Goal: Use online tool/utility: Utilize a website feature to perform a specific function

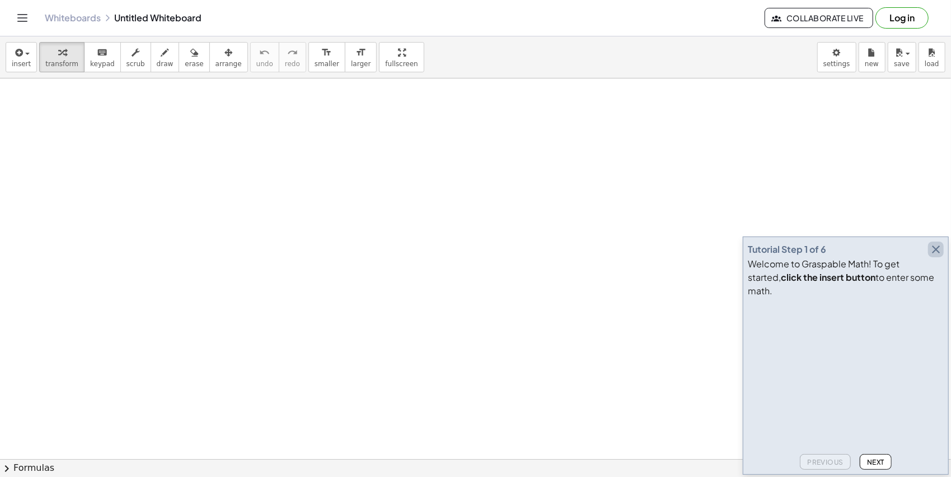
click at [939, 256] on icon "button" at bounding box center [936, 248] width 13 height 13
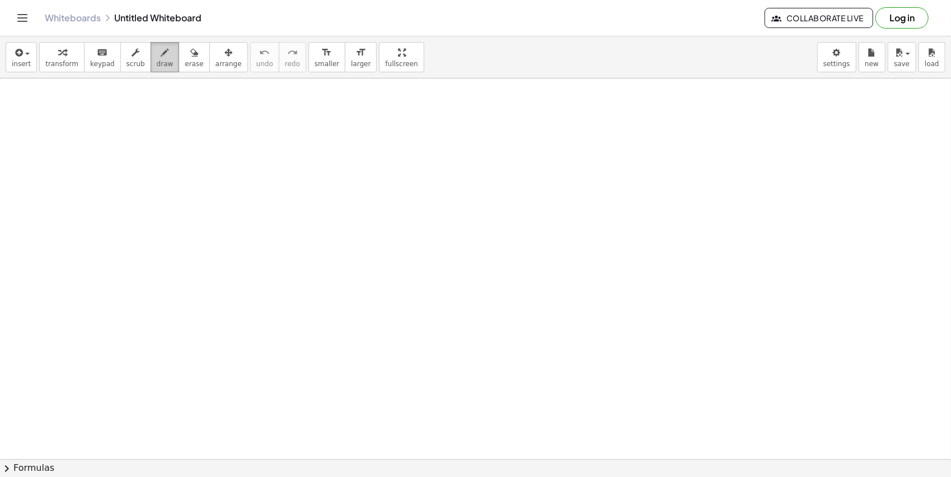
click at [157, 48] on div "button" at bounding box center [165, 51] width 17 height 13
drag, startPoint x: 174, startPoint y: 59, endPoint x: 253, endPoint y: 135, distance: 109.7
click at [161, 56] on icon "button" at bounding box center [165, 52] width 8 height 13
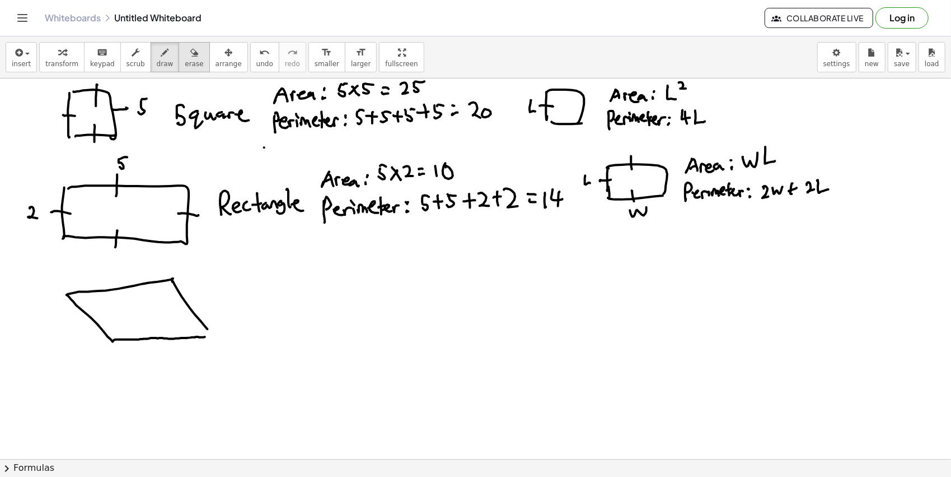
click at [179, 42] on button "erase" at bounding box center [194, 57] width 31 height 30
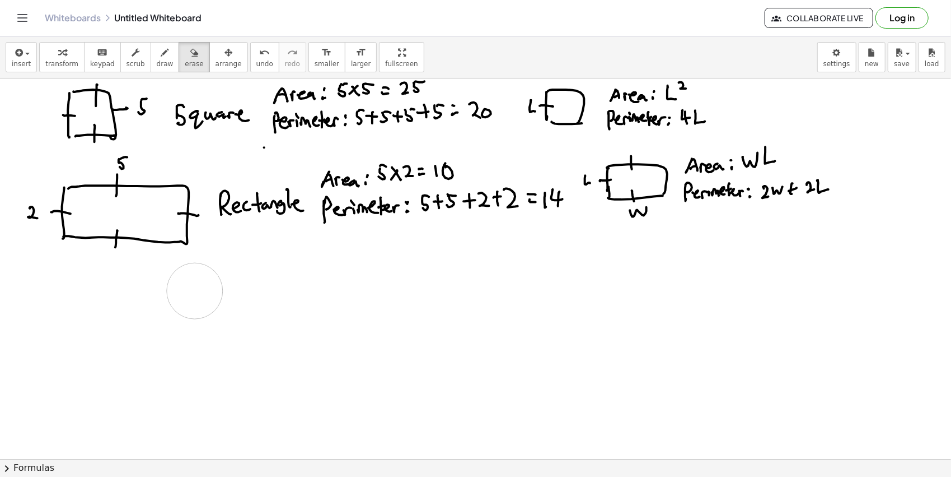
drag, startPoint x: 197, startPoint y: 358, endPoint x: 121, endPoint y: 7, distance: 359.8
click at [157, 56] on div "button" at bounding box center [165, 51] width 17 height 13
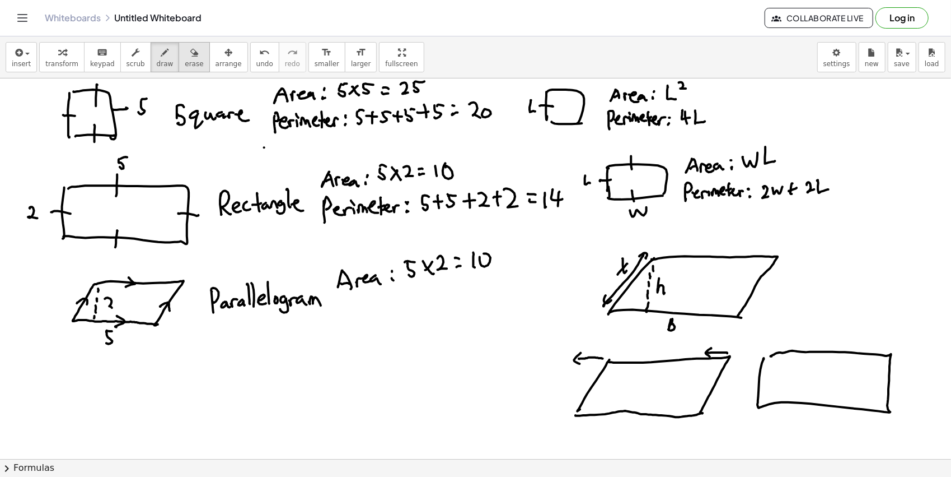
click at [190, 52] on icon "button" at bounding box center [194, 52] width 8 height 13
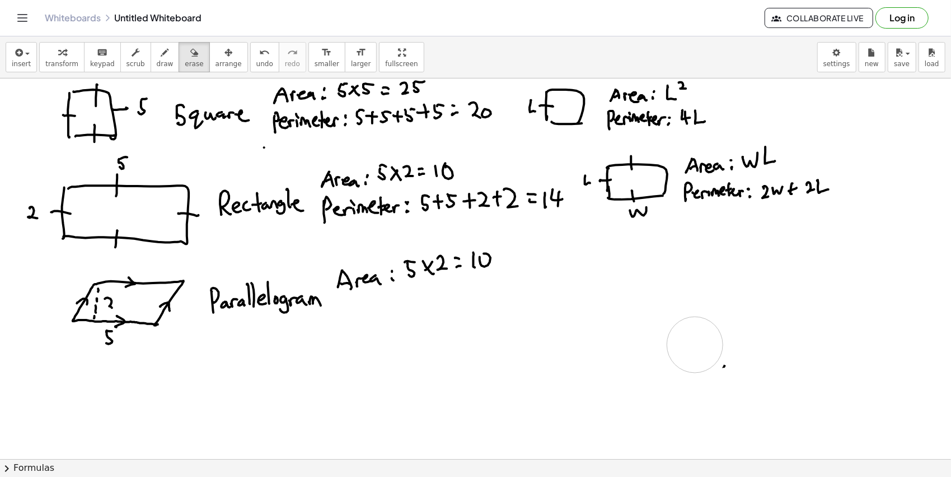
drag, startPoint x: 885, startPoint y: 357, endPoint x: 691, endPoint y: 356, distance: 193.8
click at [157, 60] on span "draw" at bounding box center [165, 64] width 17 height 8
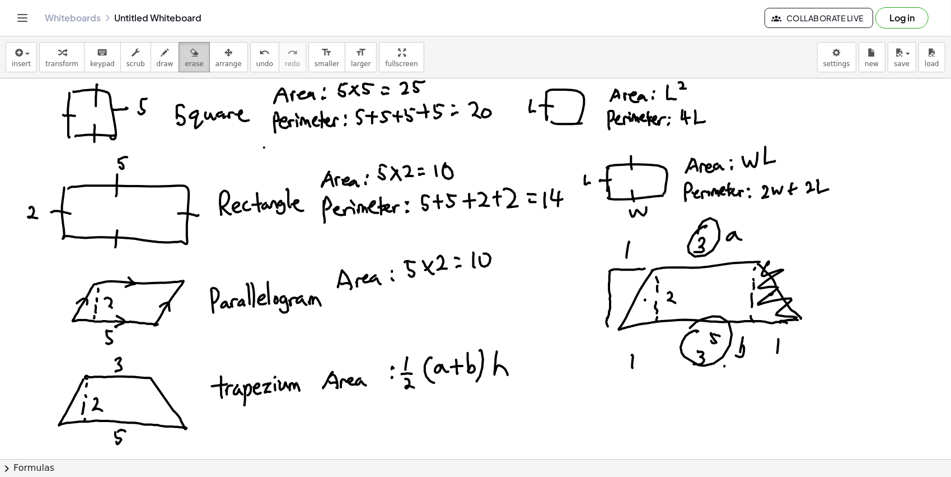
click at [190, 53] on icon "button" at bounding box center [194, 52] width 8 height 13
drag, startPoint x: 508, startPoint y: 356, endPoint x: 164, endPoint y: 59, distance: 454.6
click at [157, 62] on span "draw" at bounding box center [165, 64] width 17 height 8
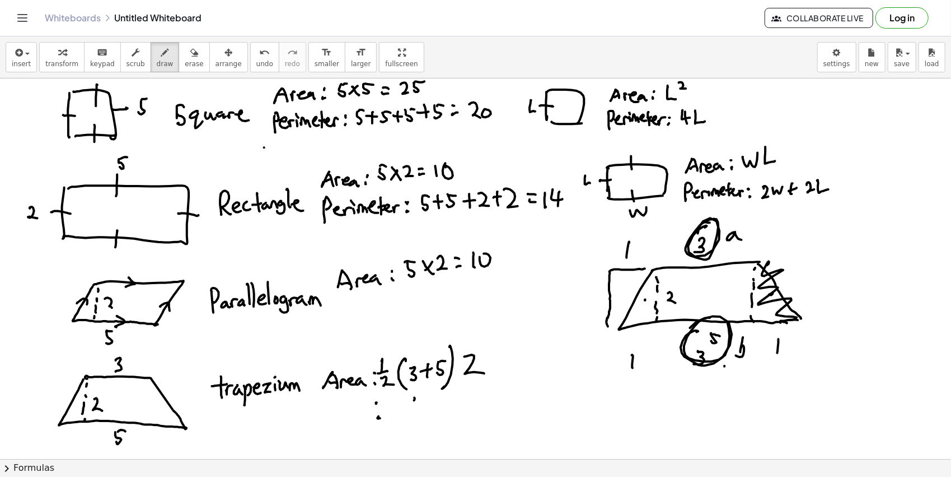
drag, startPoint x: 403, startPoint y: 395, endPoint x: 406, endPoint y: 410, distance: 15.5
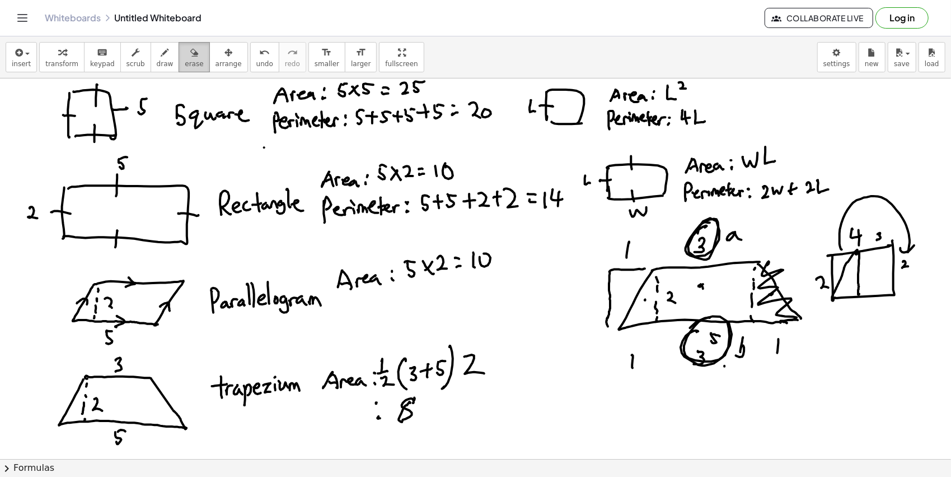
click at [185, 67] on span "erase" at bounding box center [194, 64] width 18 height 8
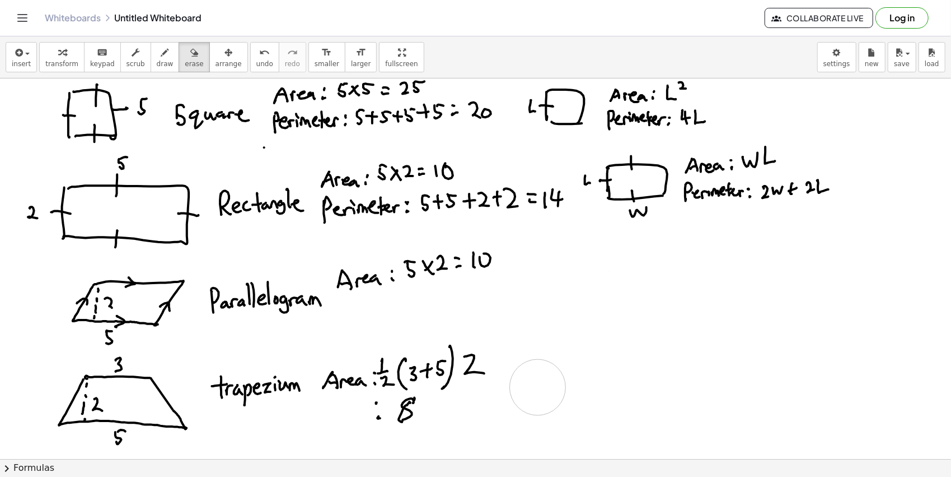
drag, startPoint x: 894, startPoint y: 226, endPoint x: 214, endPoint y: 15, distance: 711.9
click at [161, 49] on icon "button" at bounding box center [165, 52] width 8 height 13
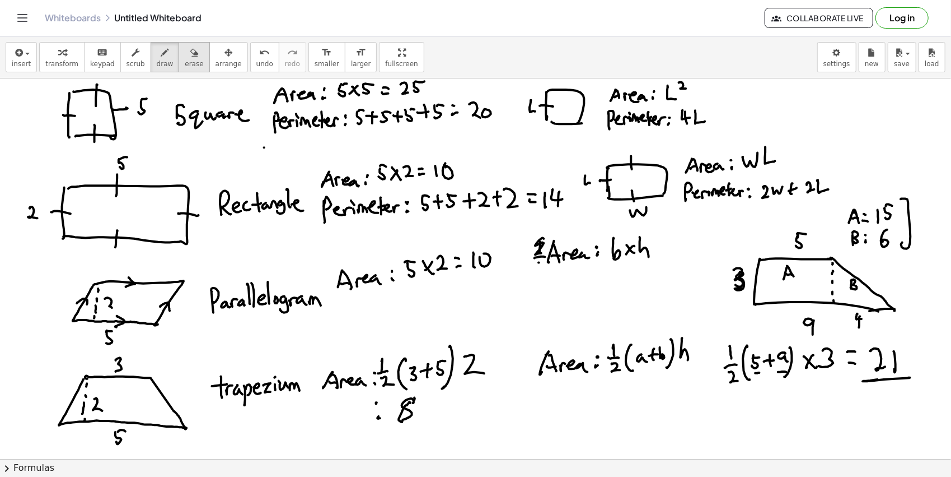
drag, startPoint x: 166, startPoint y: 47, endPoint x: 186, endPoint y: 44, distance: 20.4
click at [179, 47] on button "erase" at bounding box center [194, 57] width 31 height 30
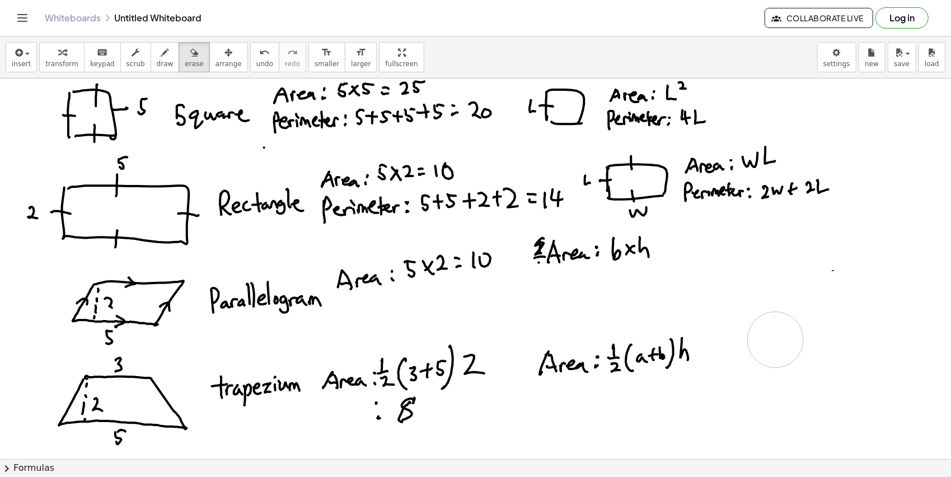
drag, startPoint x: 921, startPoint y: 195, endPoint x: 329, endPoint y: 5, distance: 621.6
click at [151, 69] on button "draw" at bounding box center [165, 57] width 29 height 30
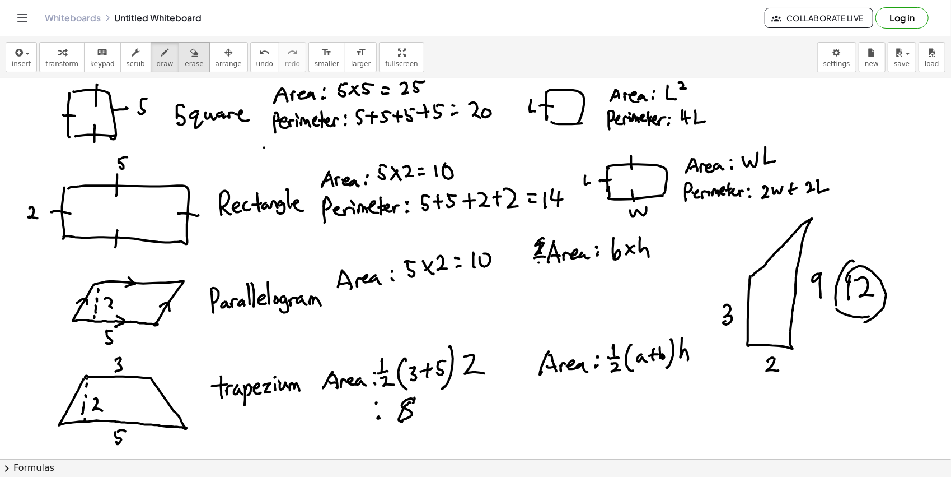
click at [179, 44] on button "erase" at bounding box center [194, 57] width 31 height 30
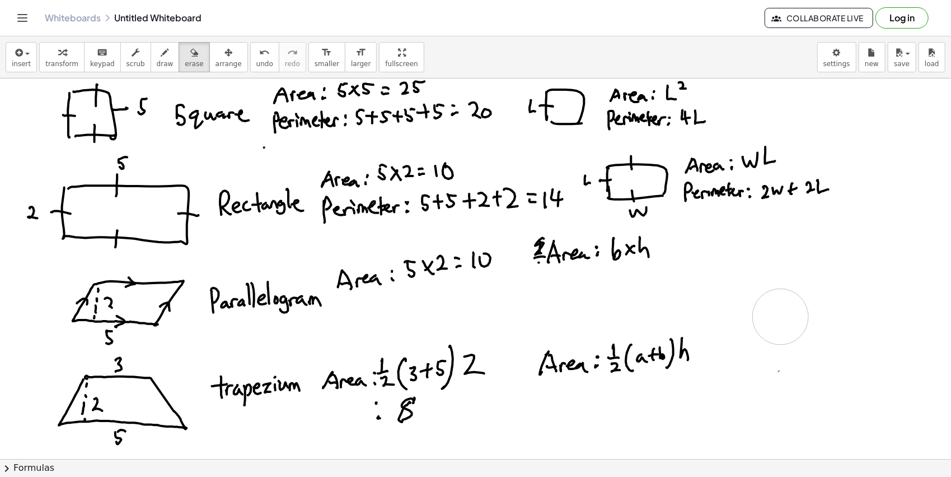
drag, startPoint x: 852, startPoint y: 234, endPoint x: 660, endPoint y: 310, distance: 206.8
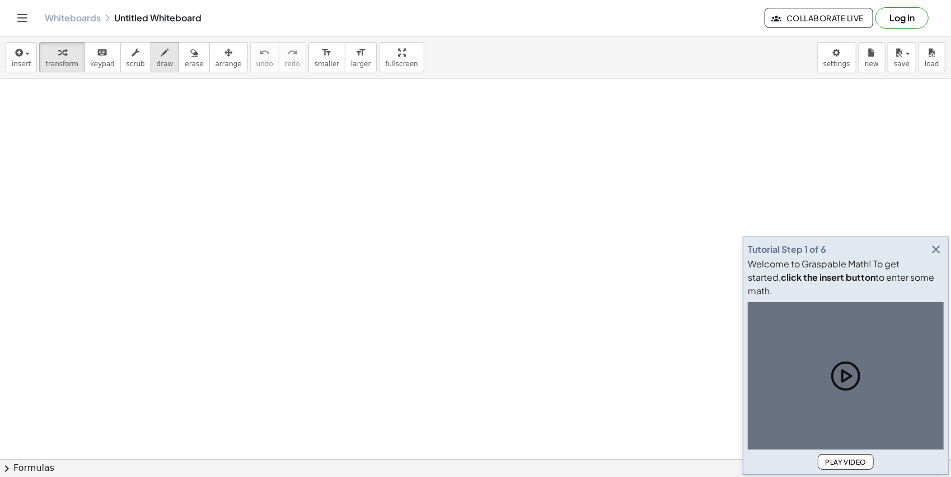
click at [161, 55] on icon "button" at bounding box center [165, 52] width 8 height 13
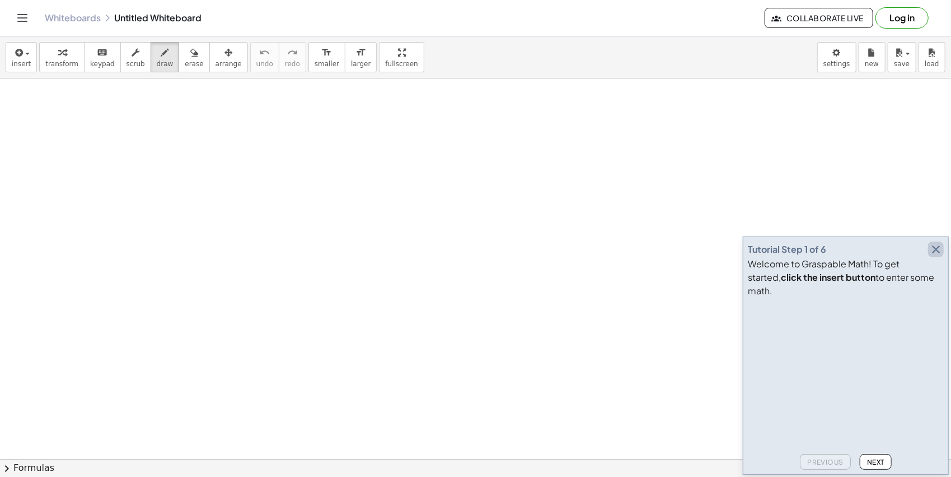
click at [944, 257] on button "button" at bounding box center [936, 249] width 16 height 16
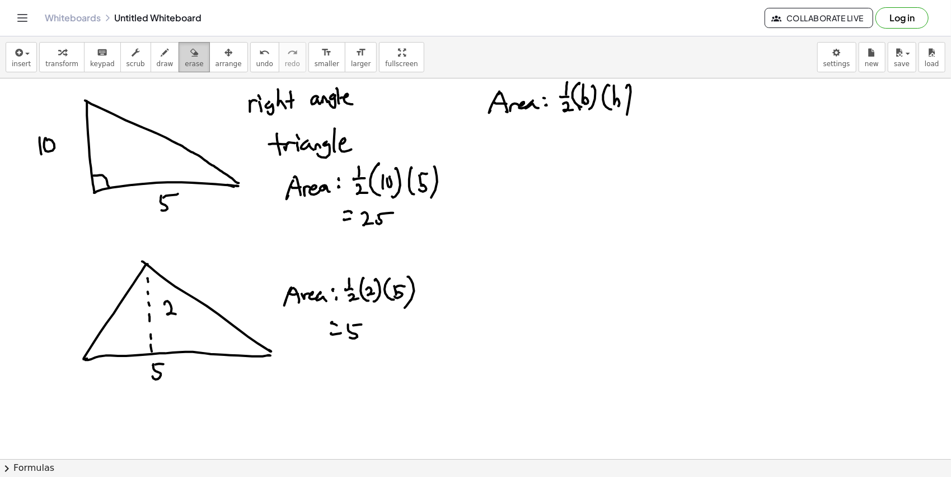
click at [179, 67] on button "erase" at bounding box center [194, 57] width 31 height 30
drag, startPoint x: 662, startPoint y: 94, endPoint x: 269, endPoint y: 84, distance: 393.8
click at [151, 48] on button "draw" at bounding box center [165, 57] width 29 height 30
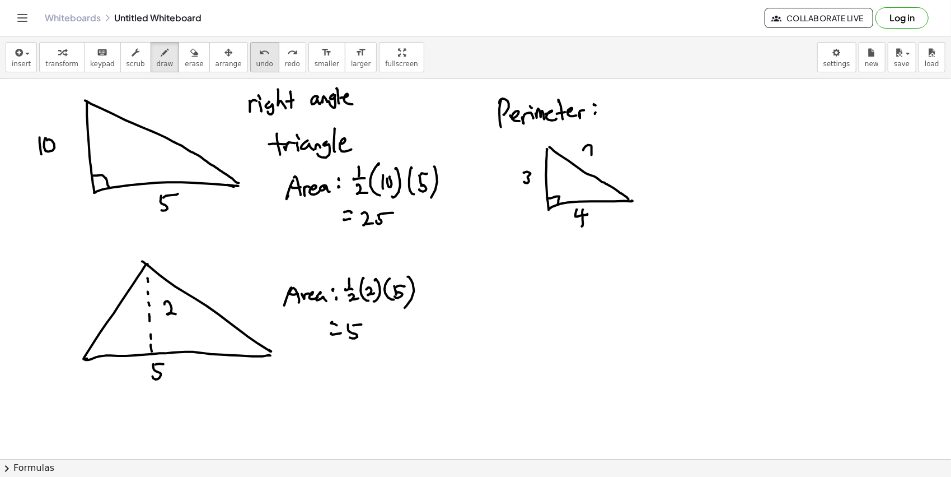
click at [250, 57] on button "undo undo" at bounding box center [264, 57] width 29 height 30
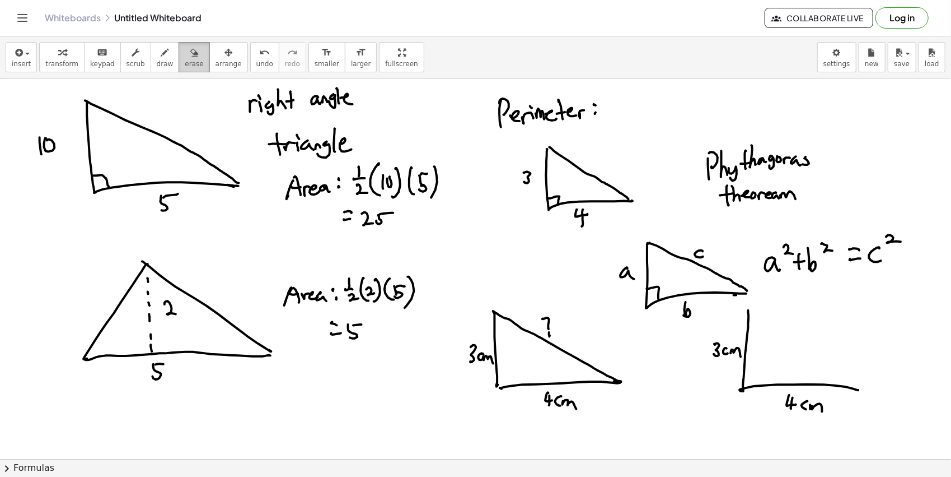
click at [185, 60] on span "erase" at bounding box center [194, 64] width 18 height 8
click at [151, 58] on button "draw" at bounding box center [165, 57] width 29 height 30
click at [190, 48] on icon "button" at bounding box center [194, 52] width 8 height 13
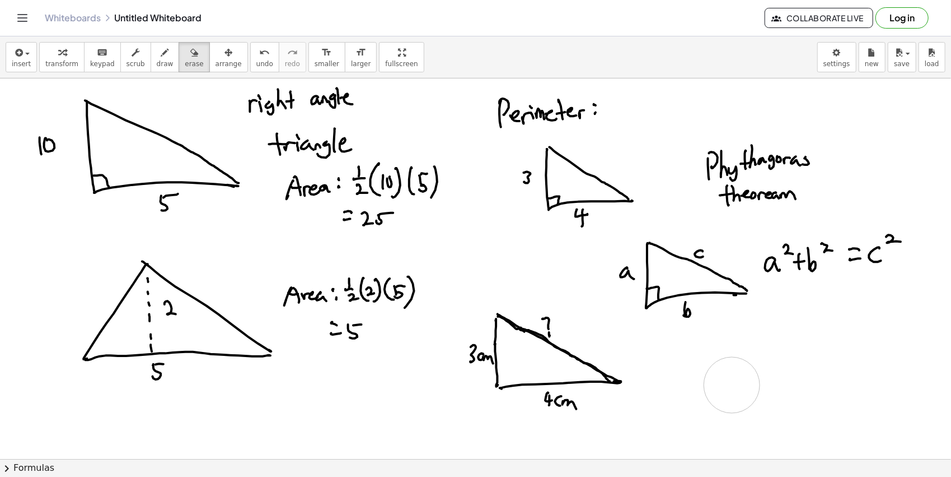
drag, startPoint x: 842, startPoint y: 370, endPoint x: 590, endPoint y: 364, distance: 252.1
click at [151, 59] on button "draw" at bounding box center [165, 57] width 29 height 30
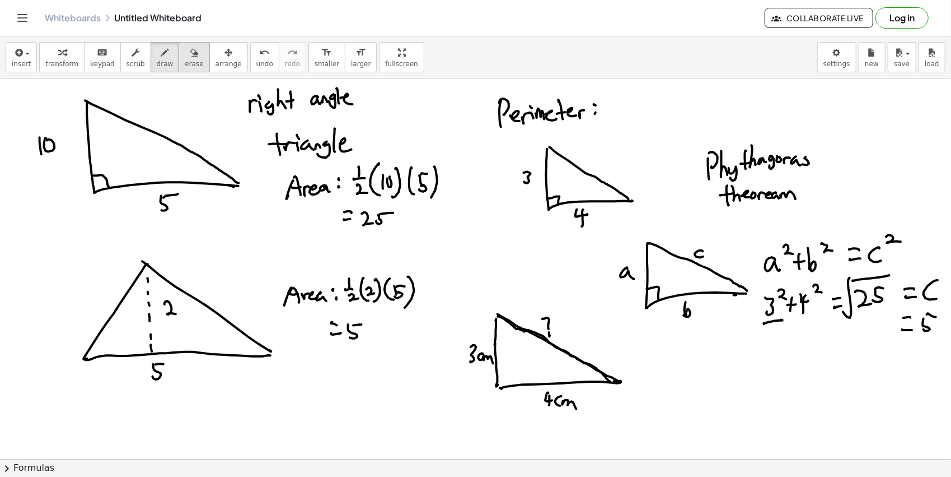
click at [179, 46] on button "erase" at bounding box center [194, 57] width 31 height 30
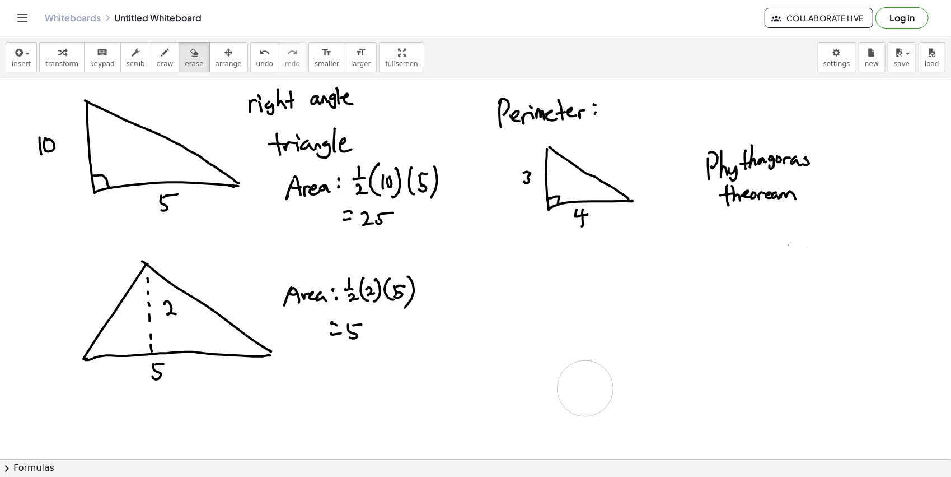
drag, startPoint x: 918, startPoint y: 311, endPoint x: 577, endPoint y: 298, distance: 340.7
click at [157, 66] on span "draw" at bounding box center [165, 64] width 17 height 8
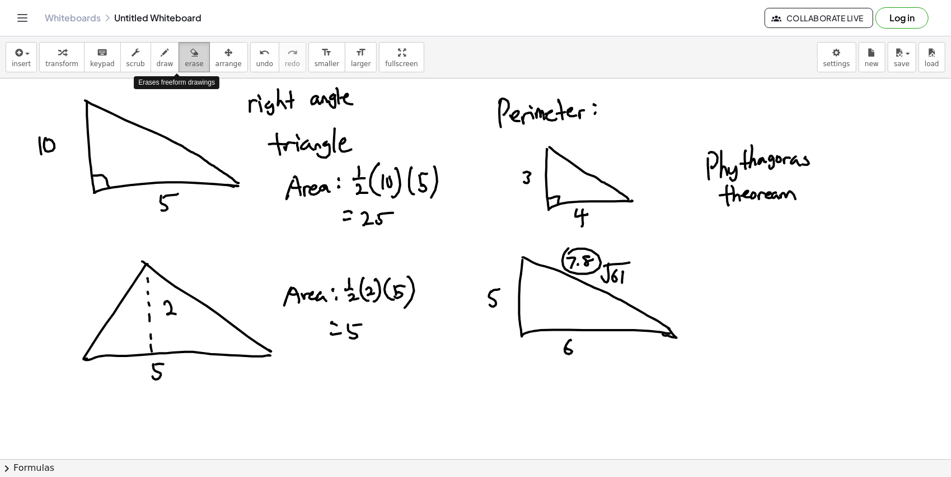
click at [179, 55] on button "erase" at bounding box center [194, 57] width 31 height 30
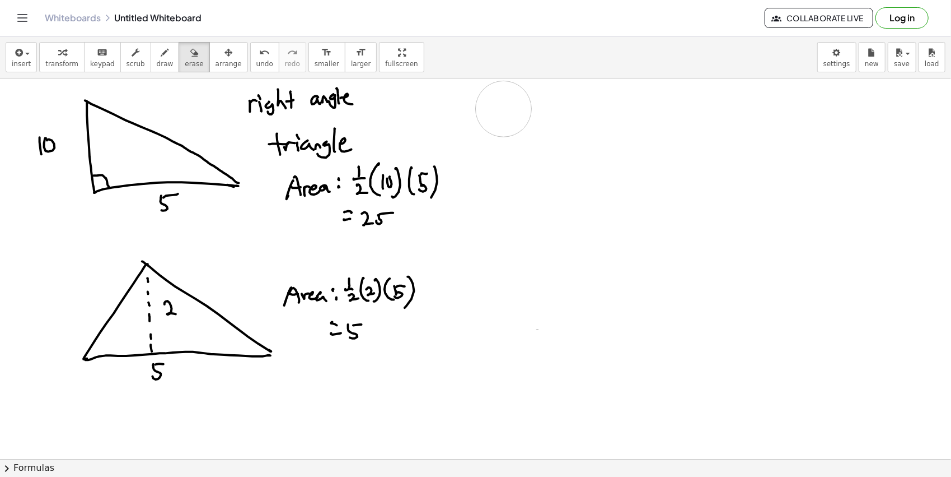
drag, startPoint x: 675, startPoint y: 309, endPoint x: 17, endPoint y: 22, distance: 718.5
click at [160, 58] on button "draw" at bounding box center [165, 57] width 29 height 30
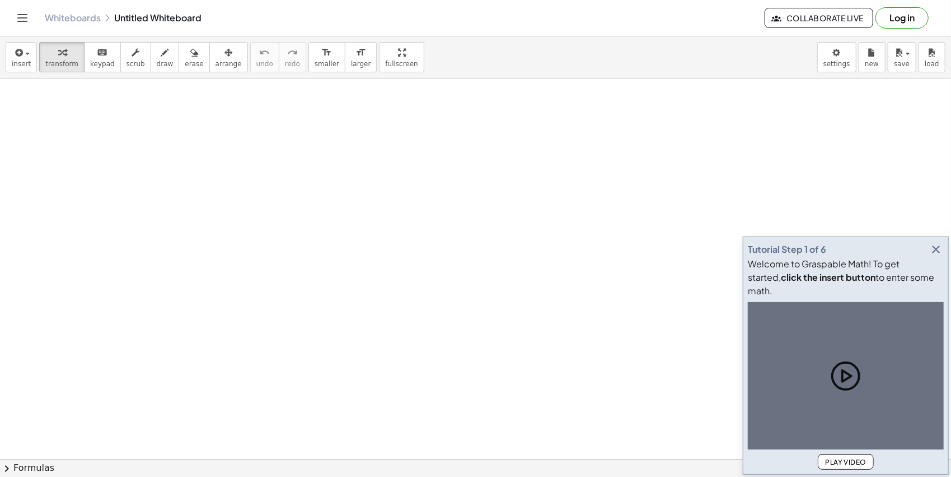
click at [157, 57] on div "button" at bounding box center [165, 51] width 17 height 13
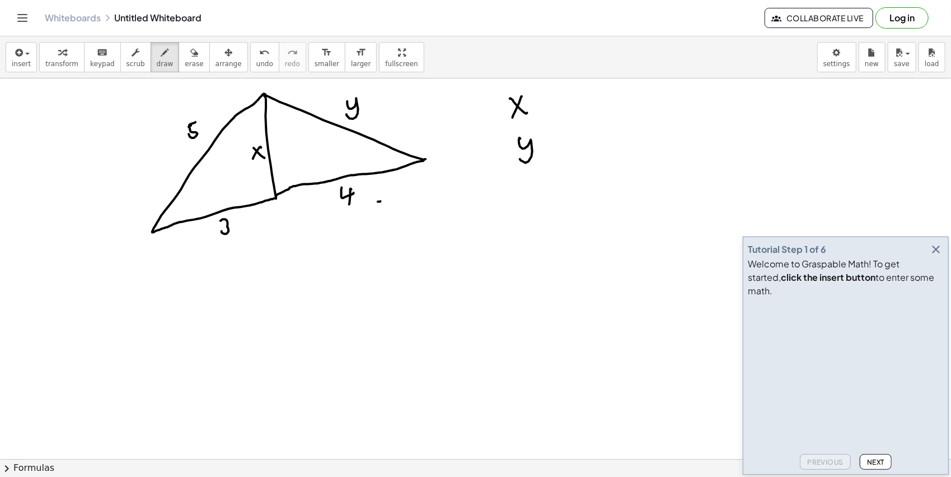
click at [934, 256] on icon "button" at bounding box center [936, 248] width 13 height 13
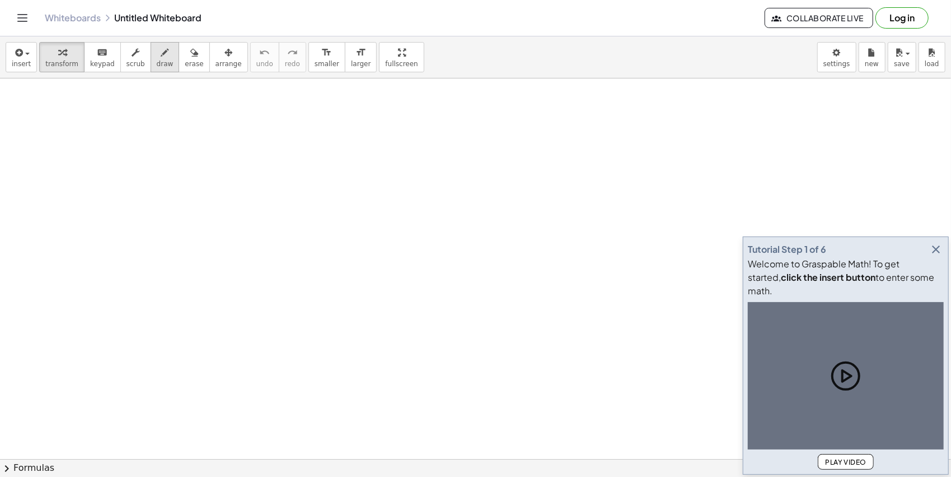
click at [161, 55] on icon "button" at bounding box center [165, 52] width 8 height 13
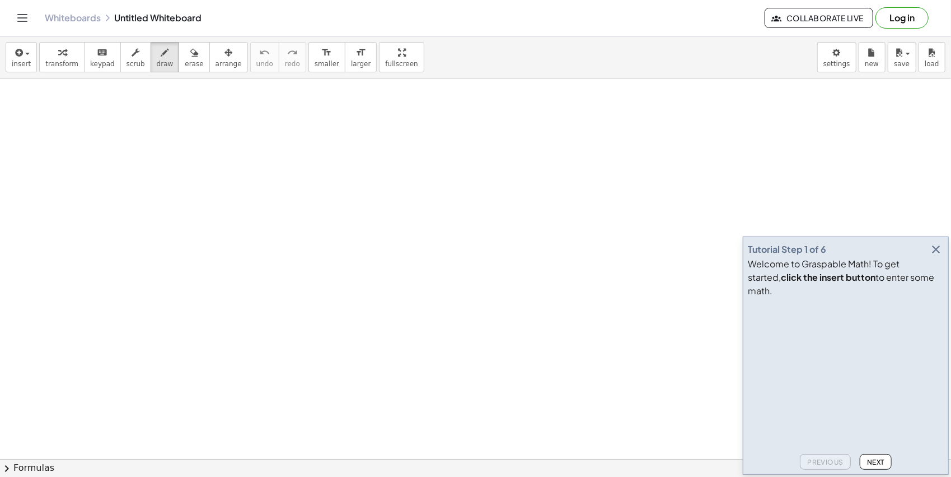
click at [948, 262] on div "Tutorial Step 1 of 6 Welcome to Graspable Math! To get started, click the inser…" at bounding box center [846, 355] width 206 height 238
click at [940, 256] on icon "button" at bounding box center [936, 248] width 13 height 13
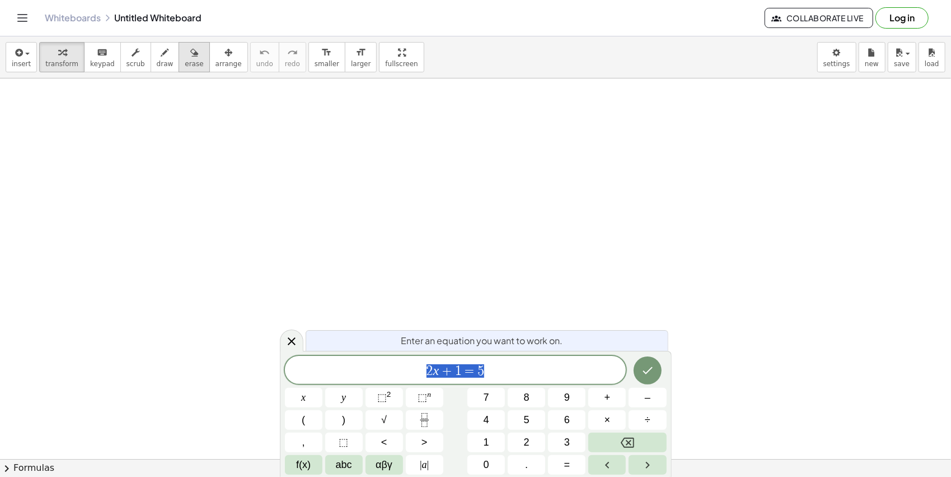
click at [179, 47] on button "erase" at bounding box center [194, 57] width 31 height 30
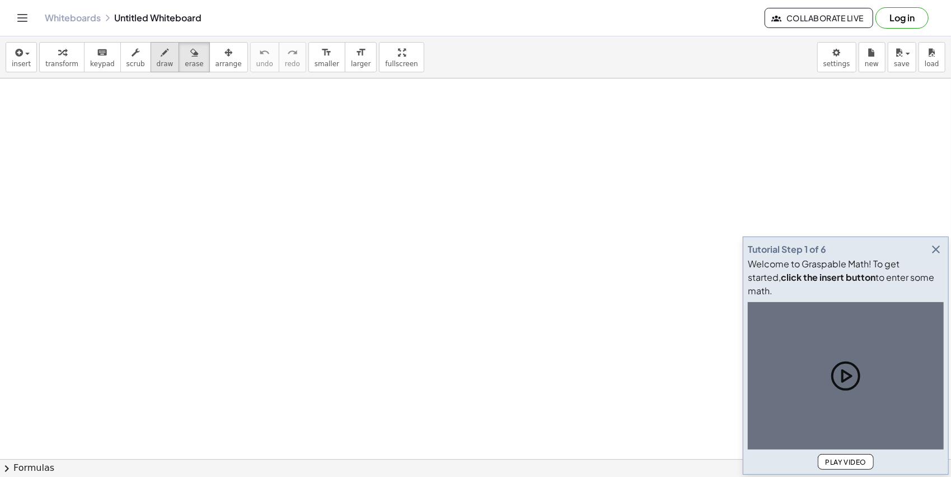
click at [161, 49] on icon "button" at bounding box center [165, 52] width 8 height 13
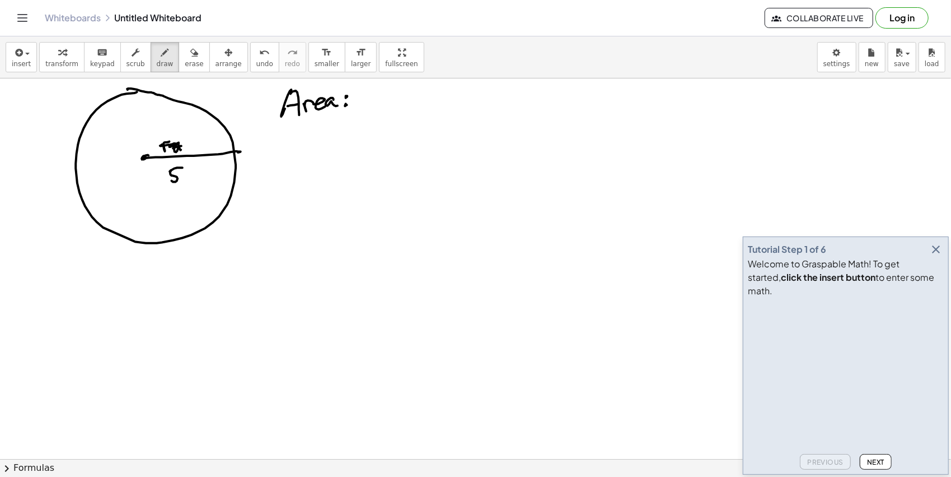
click at [939, 256] on icon "button" at bounding box center [936, 248] width 13 height 13
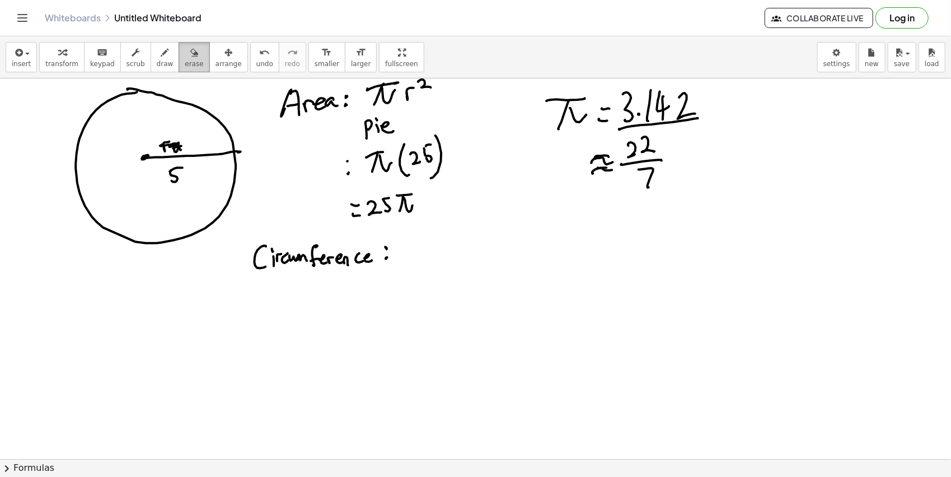
click at [185, 50] on div "button" at bounding box center [194, 51] width 18 height 13
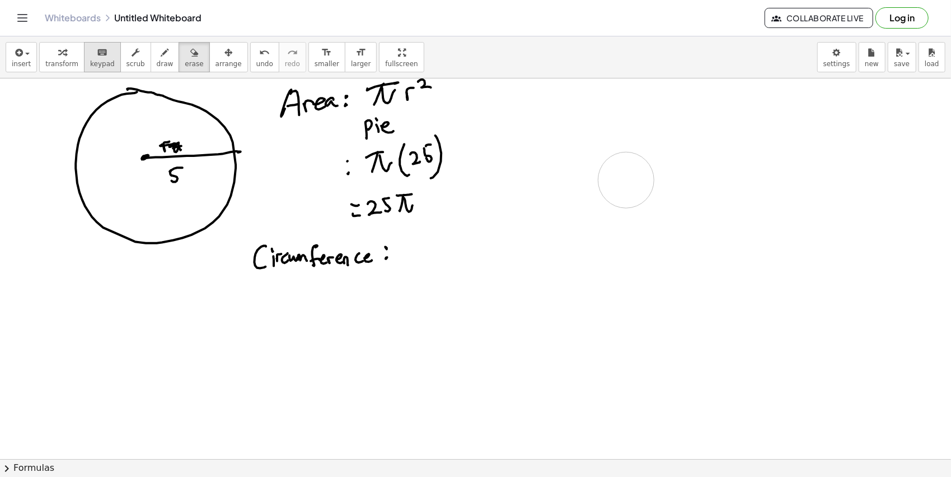
drag, startPoint x: 738, startPoint y: 115, endPoint x: 99, endPoint y: 45, distance: 642.8
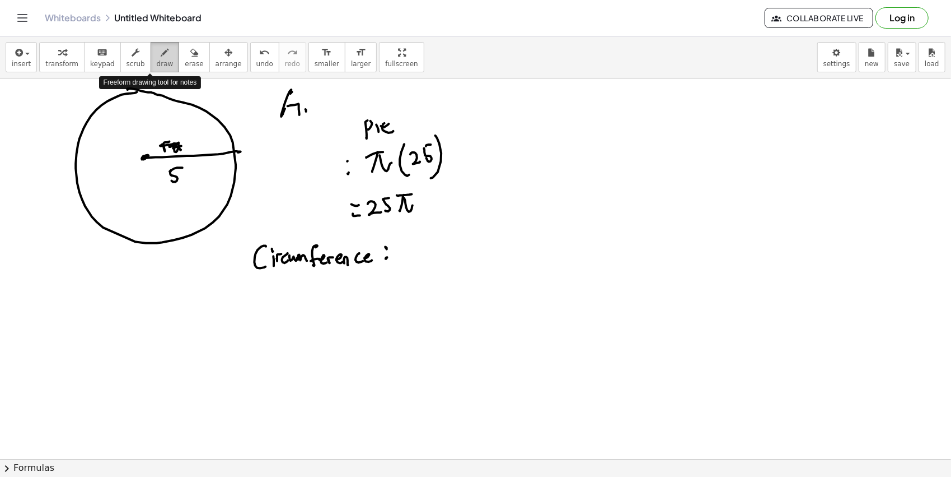
click at [157, 56] on div "button" at bounding box center [165, 51] width 17 height 13
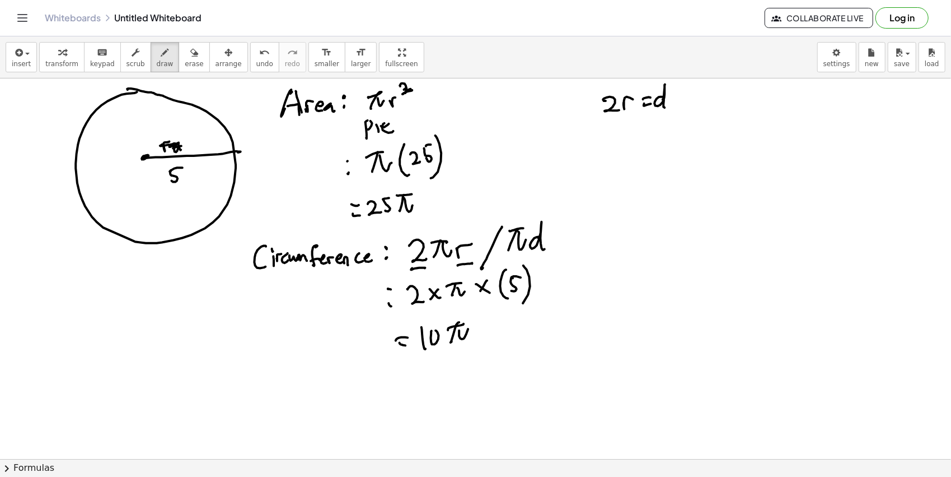
drag, startPoint x: 167, startPoint y: 42, endPoint x: 190, endPoint y: 29, distance: 26.3
click at [169, 41] on div "insert select one: Math Expression Function Text Youtube Video Graphing Geometr…" at bounding box center [475, 57] width 951 height 42
drag, startPoint x: 654, startPoint y: 97, endPoint x: 567, endPoint y: 129, distance: 92.8
click at [151, 53] on button "draw" at bounding box center [165, 57] width 29 height 30
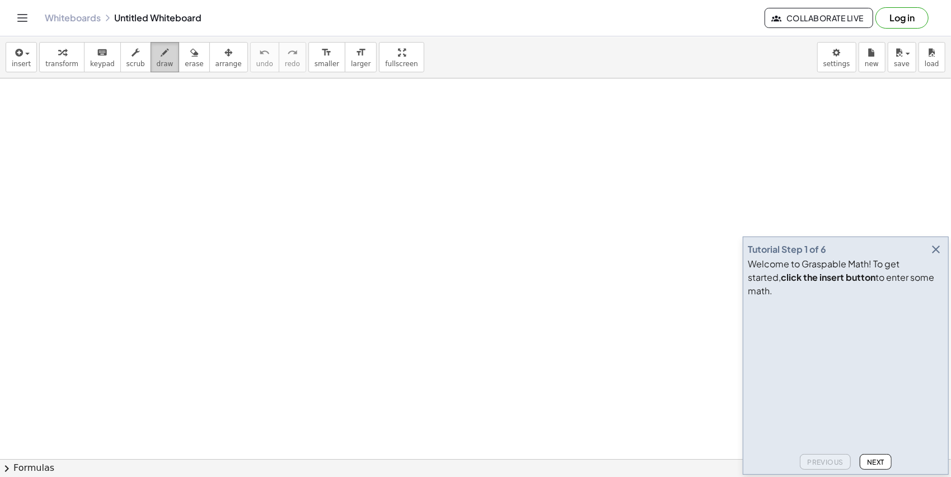
click at [151, 58] on button "draw" at bounding box center [165, 57] width 29 height 30
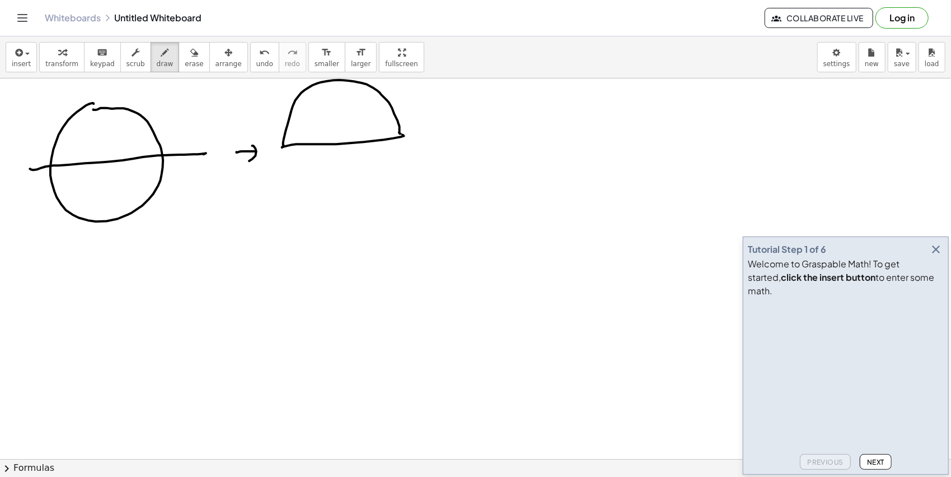
click at [937, 256] on icon "button" at bounding box center [936, 248] width 13 height 13
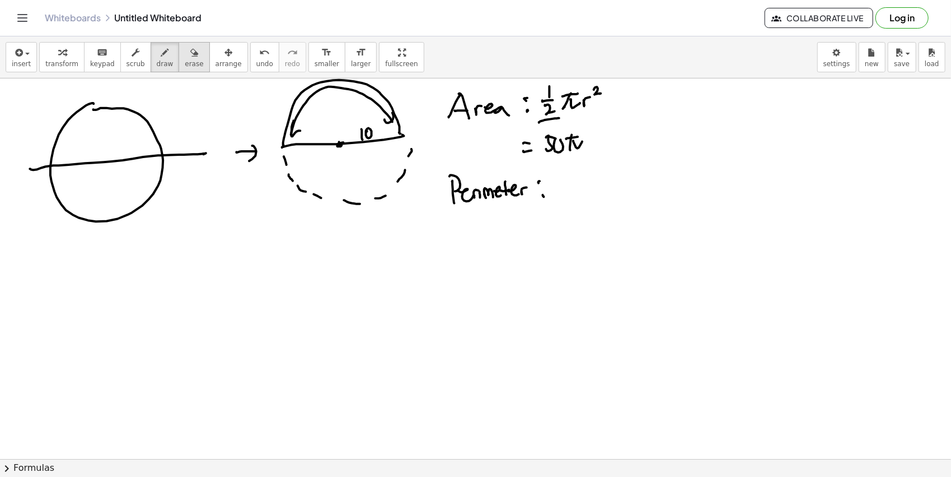
click at [190, 47] on icon "button" at bounding box center [194, 52] width 8 height 13
drag, startPoint x: 427, startPoint y: 138, endPoint x: 288, endPoint y: 180, distance: 145.3
click at [157, 60] on span "draw" at bounding box center [165, 64] width 17 height 8
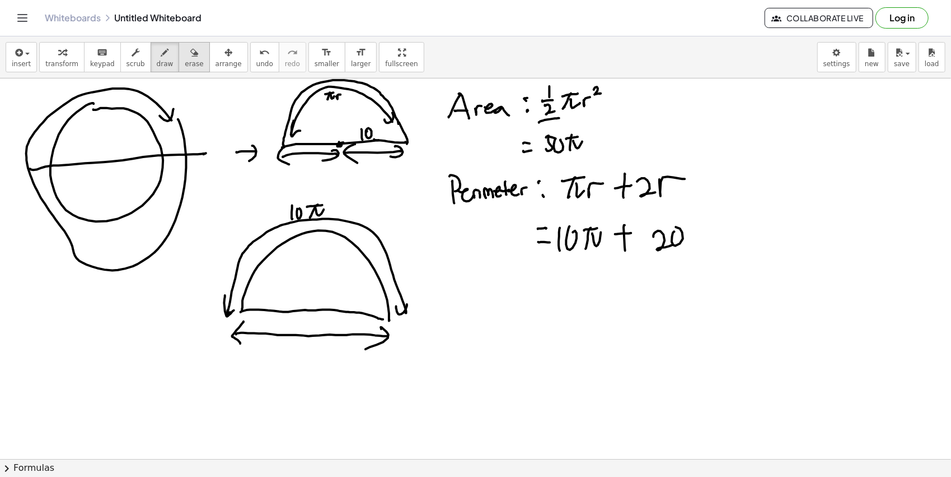
click at [182, 57] on button "erase" at bounding box center [194, 57] width 31 height 30
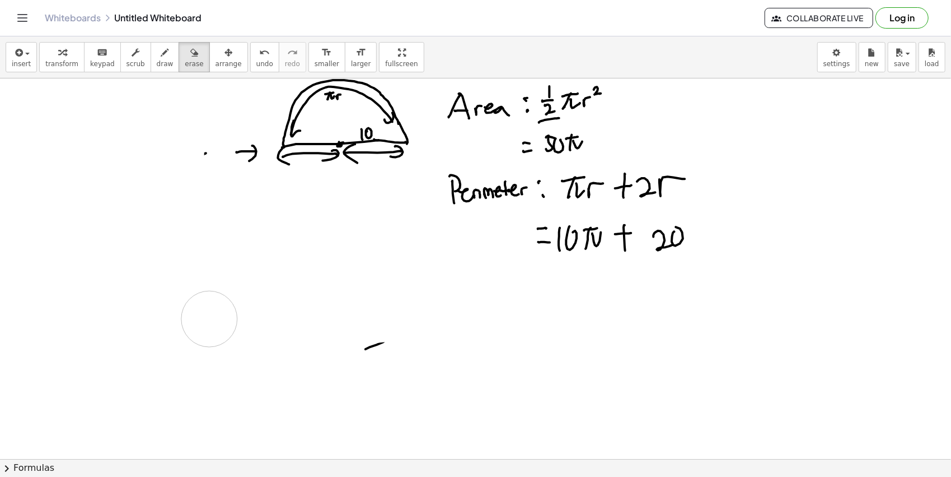
drag, startPoint x: 166, startPoint y: 108, endPoint x: 198, endPoint y: 312, distance: 207.5
click at [157, 63] on span "draw" at bounding box center [165, 64] width 17 height 8
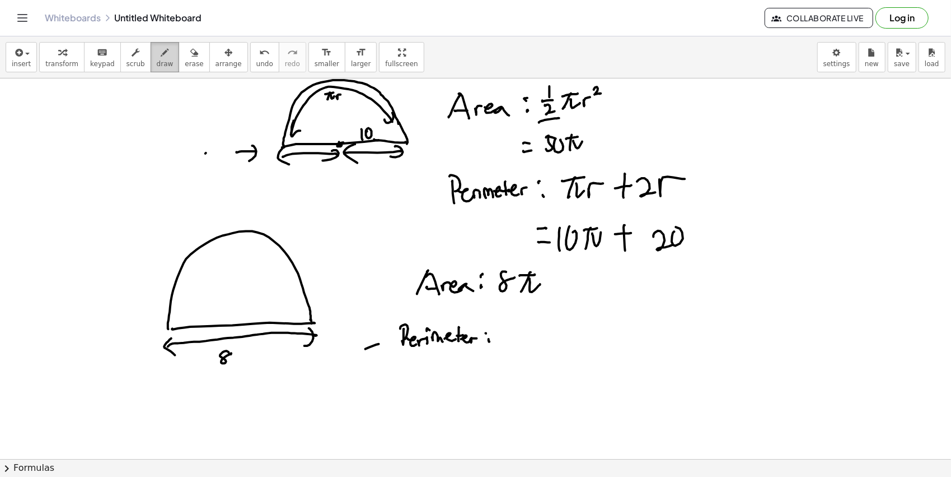
click at [161, 48] on icon "button" at bounding box center [165, 52] width 8 height 13
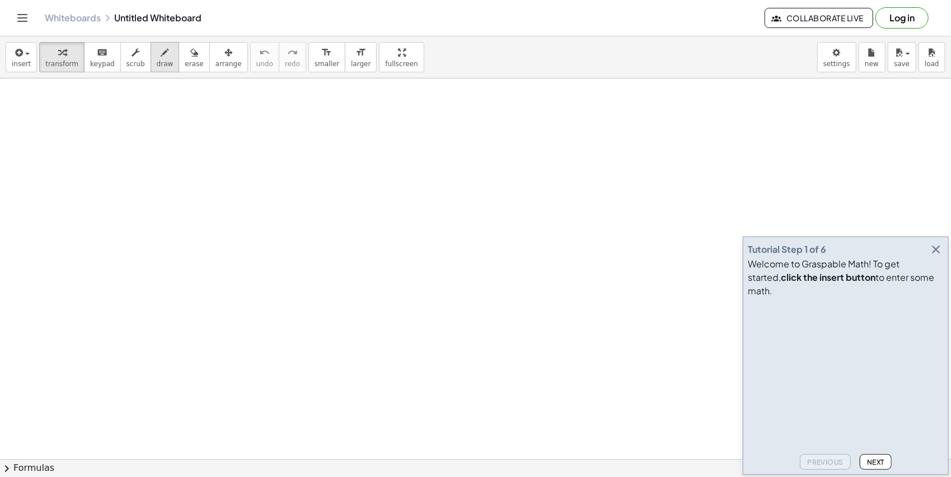
click at [151, 58] on button "draw" at bounding box center [165, 57] width 29 height 30
drag, startPoint x: 155, startPoint y: 40, endPoint x: 152, endPoint y: 49, distance: 8.9
click at [153, 46] on div "insert select one: Math Expression Function Text Youtube Video Graphing Geometr…" at bounding box center [475, 57] width 951 height 42
click at [161, 50] on icon "button" at bounding box center [165, 52] width 8 height 13
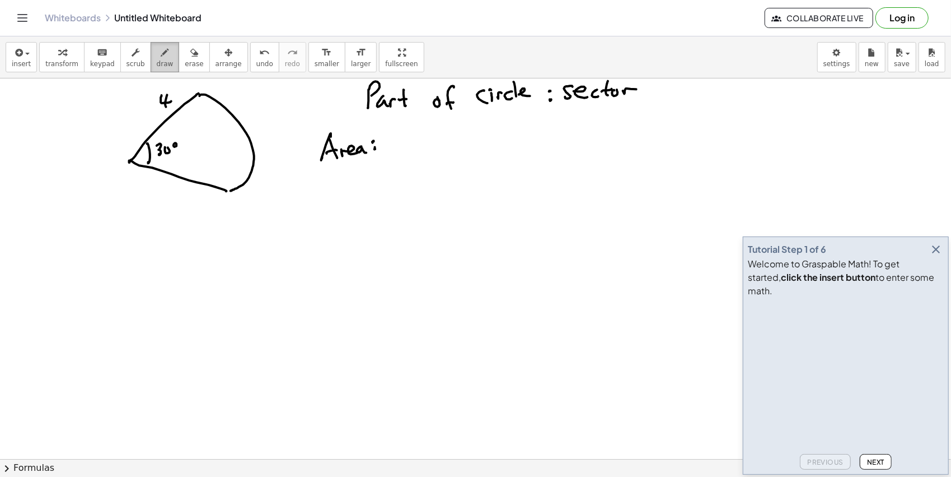
click at [161, 56] on icon "button" at bounding box center [165, 52] width 8 height 13
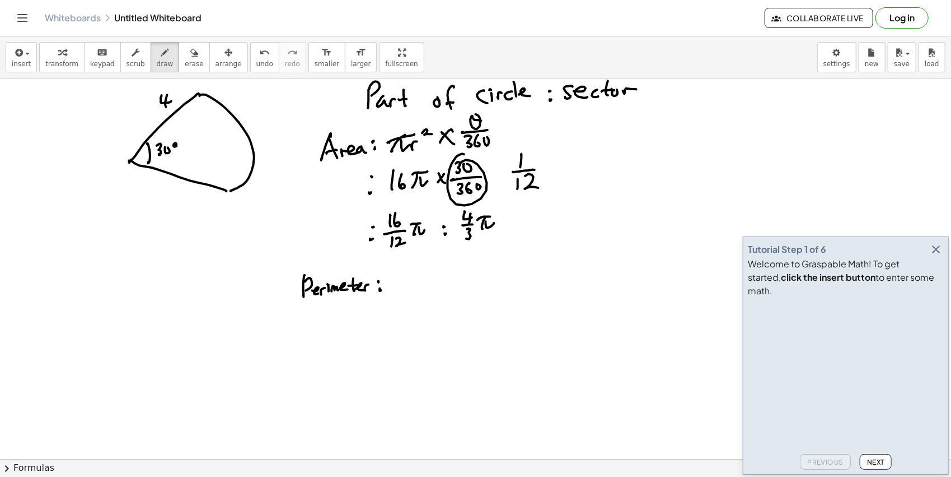
click at [941, 256] on icon "button" at bounding box center [936, 248] width 13 height 13
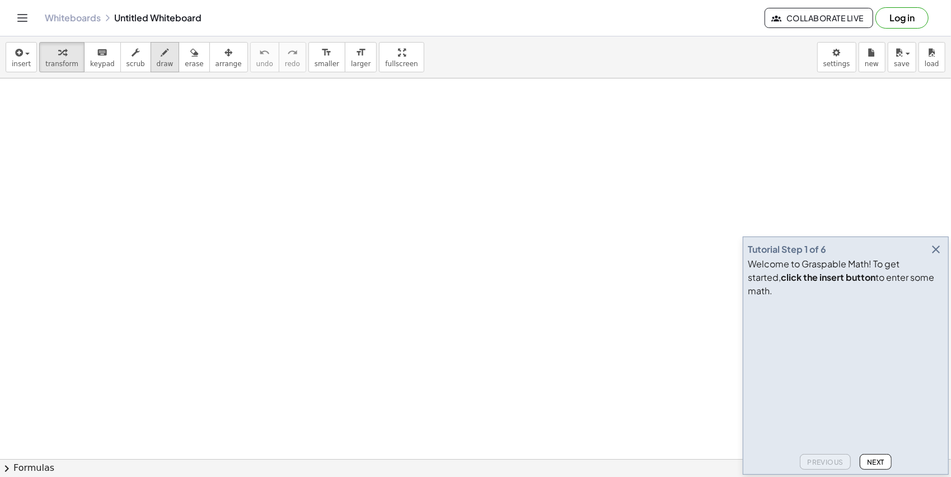
click at [158, 55] on button "draw" at bounding box center [165, 57] width 29 height 30
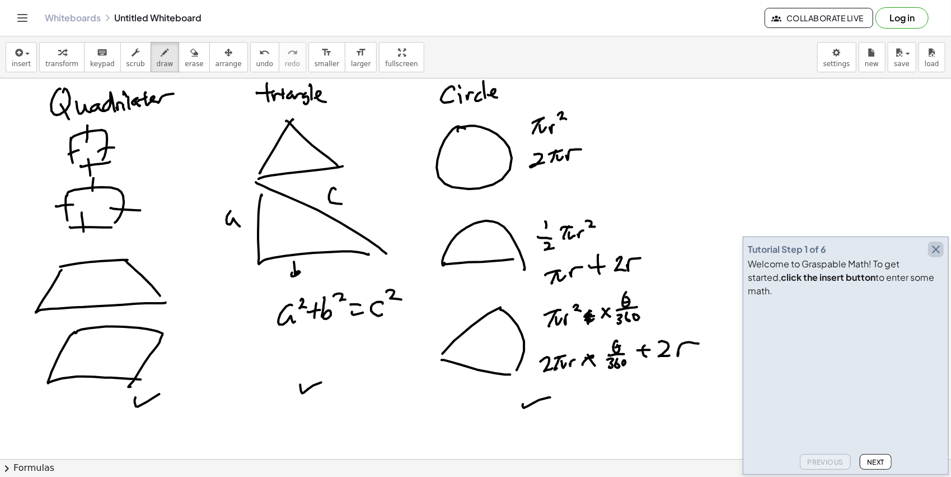
click at [937, 256] on icon "button" at bounding box center [936, 248] width 13 height 13
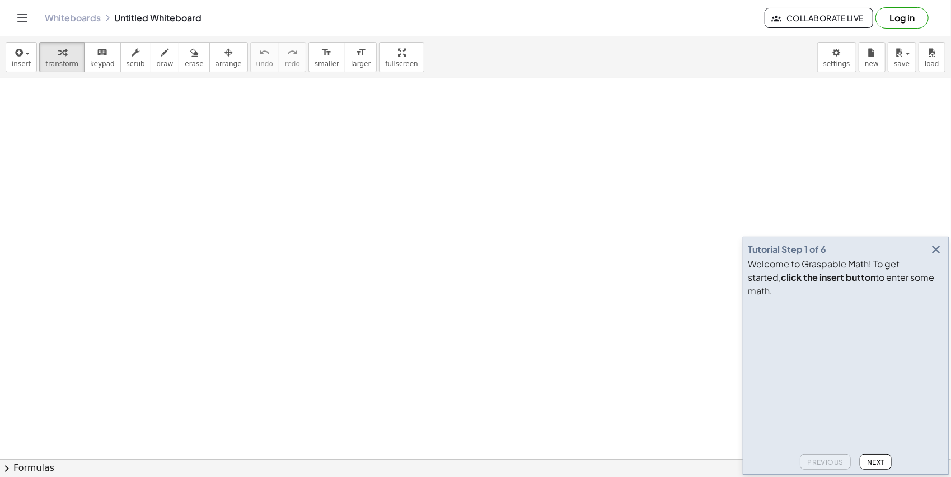
click at [934, 256] on icon "button" at bounding box center [936, 248] width 13 height 13
